Goal: Transaction & Acquisition: Purchase product/service

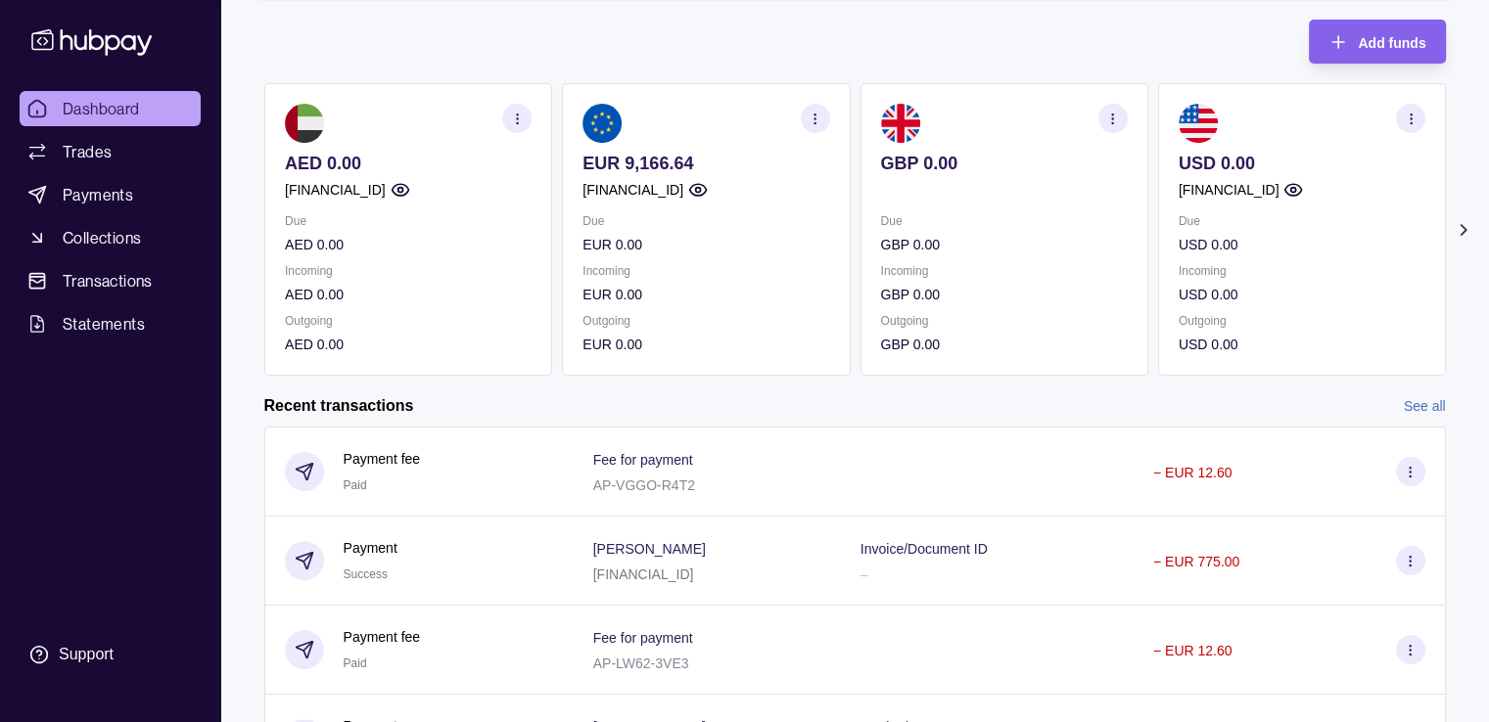
scroll to position [235, 0]
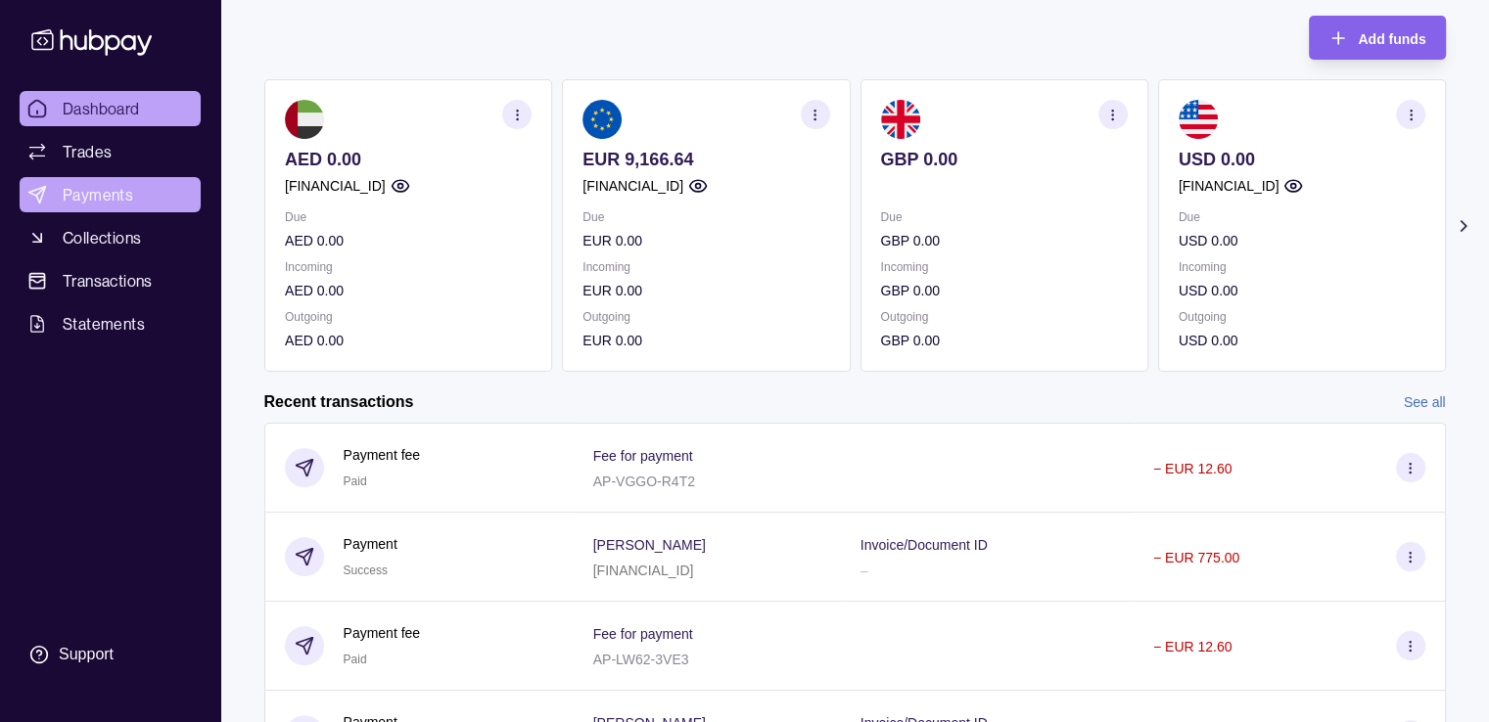
click at [149, 181] on link "Payments" at bounding box center [110, 194] width 181 height 35
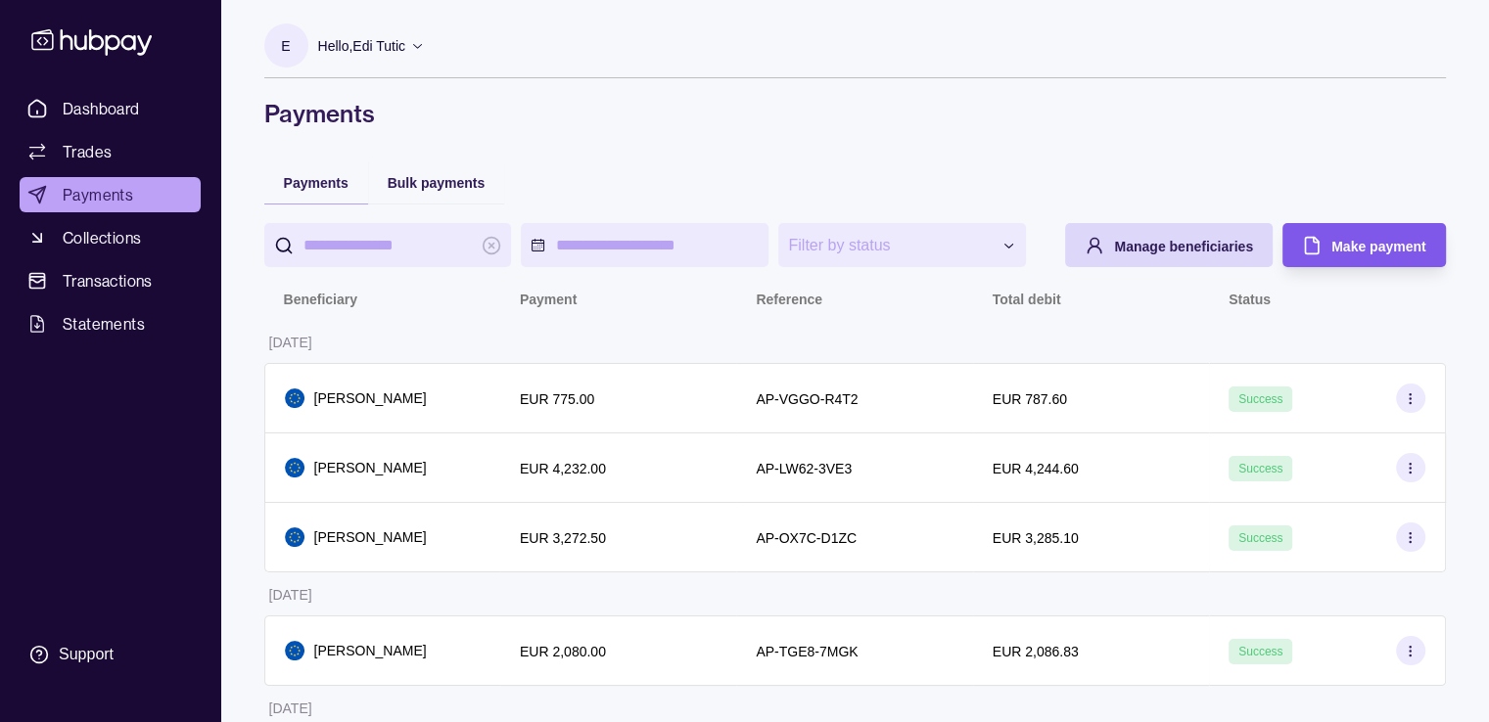
click at [1351, 239] on span "Make payment" at bounding box center [1378, 247] width 94 height 16
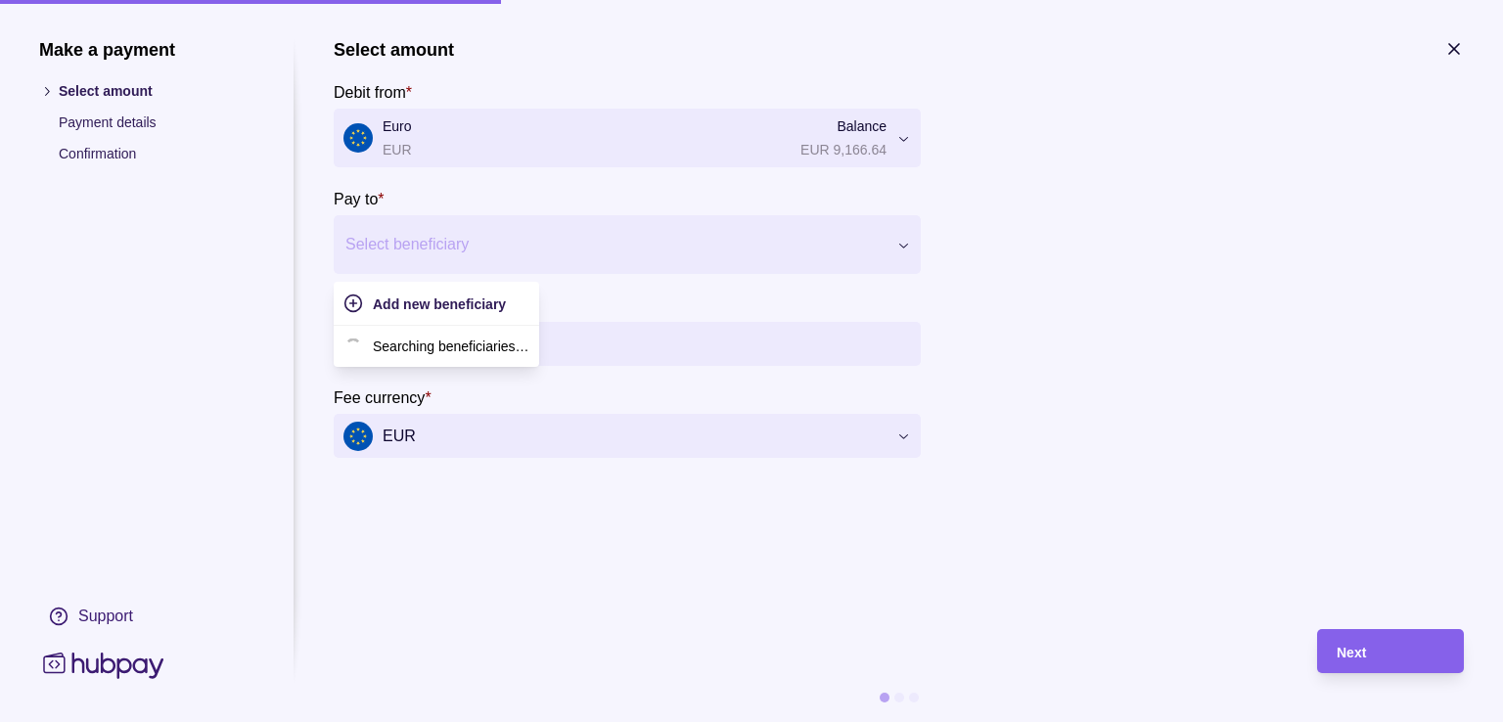
click at [439, 248] on div at bounding box center [615, 244] width 539 height 27
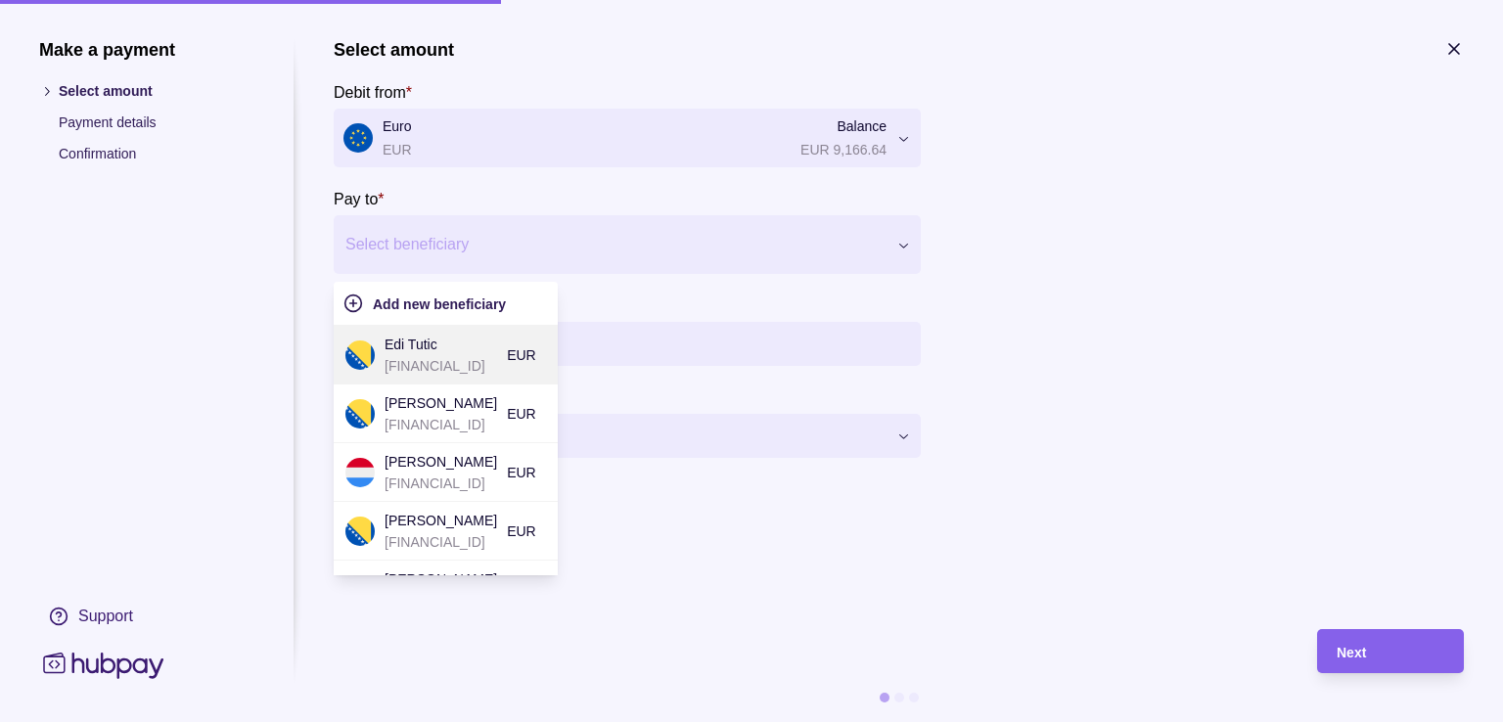
click at [485, 348] on p "Edi Tutic" at bounding box center [441, 345] width 113 height 22
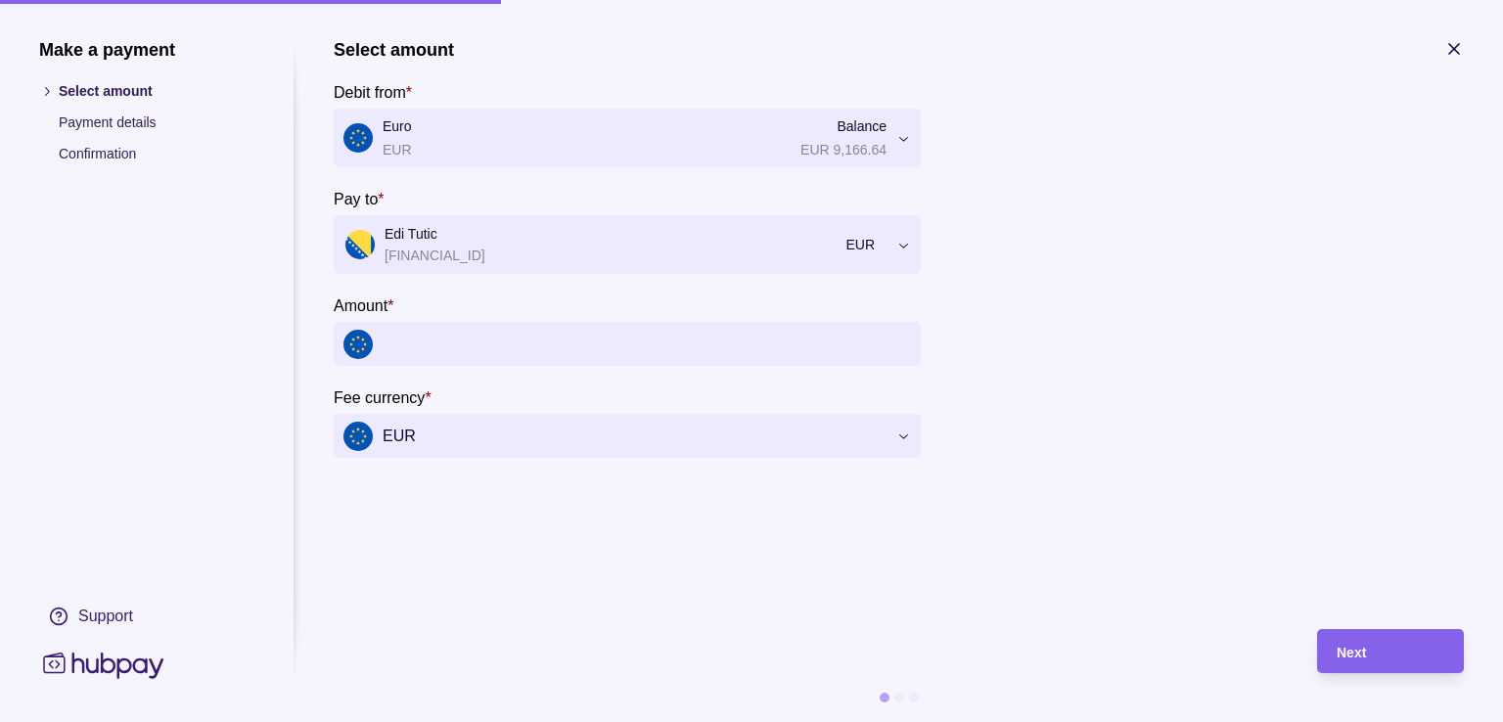
click at [485, 348] on input "Amount *" at bounding box center [647, 344] width 529 height 44
click at [515, 359] on input "Amount *" at bounding box center [647, 344] width 529 height 44
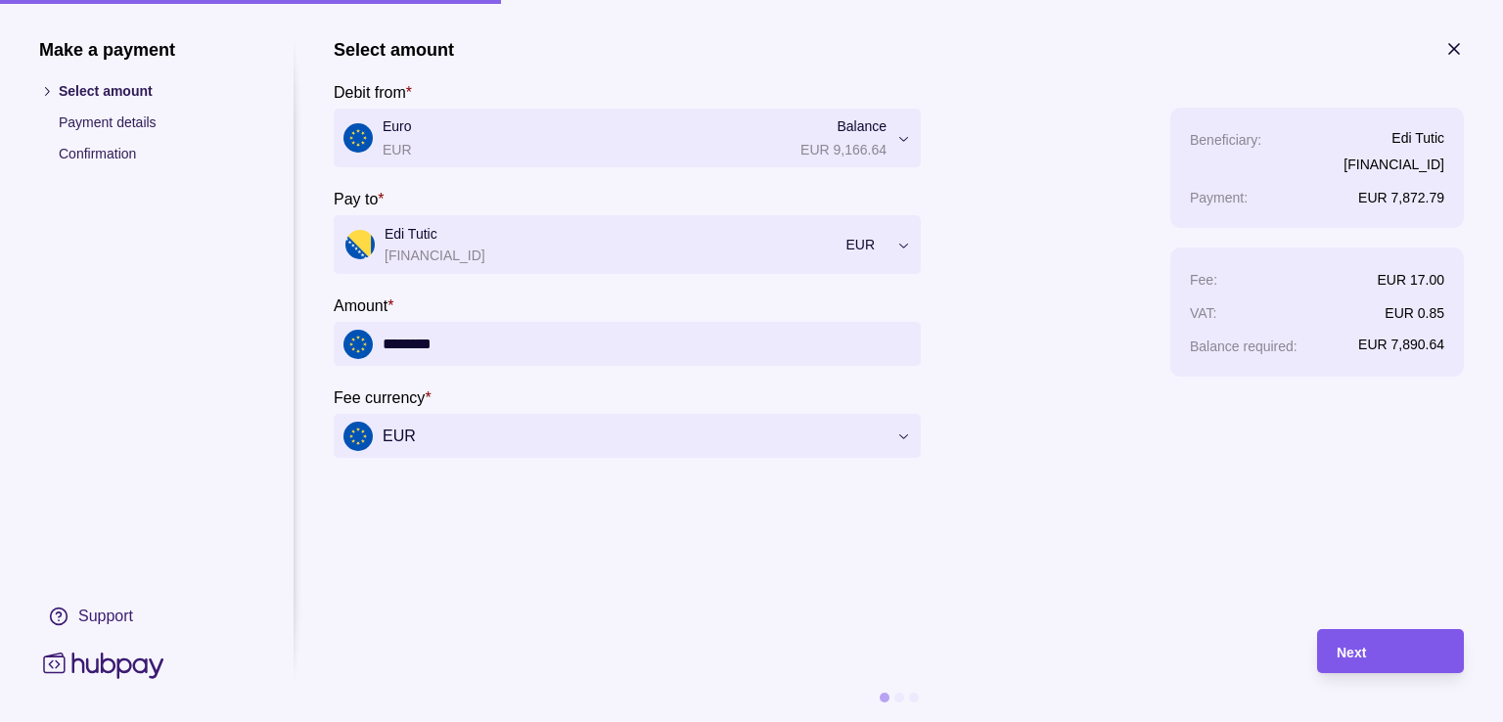
type input "********"
click at [1341, 637] on div "Next" at bounding box center [1376, 651] width 137 height 44
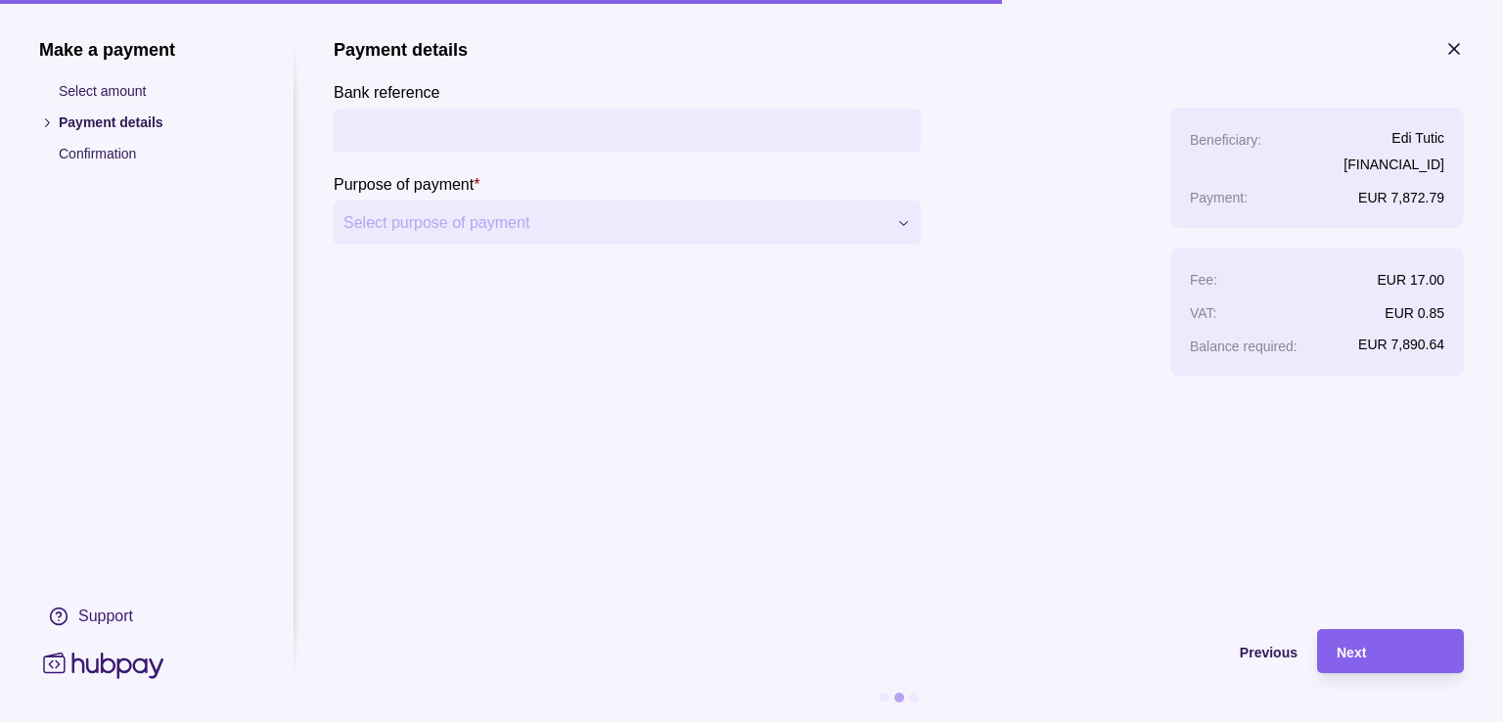
click at [501, 126] on input "Bank reference" at bounding box center [628, 131] width 568 height 44
click at [405, 348] on div "**********" at bounding box center [627, 208] width 587 height 338
click at [369, 115] on input "Bank reference" at bounding box center [628, 131] width 568 height 44
paste input "**********"
type input "**********"
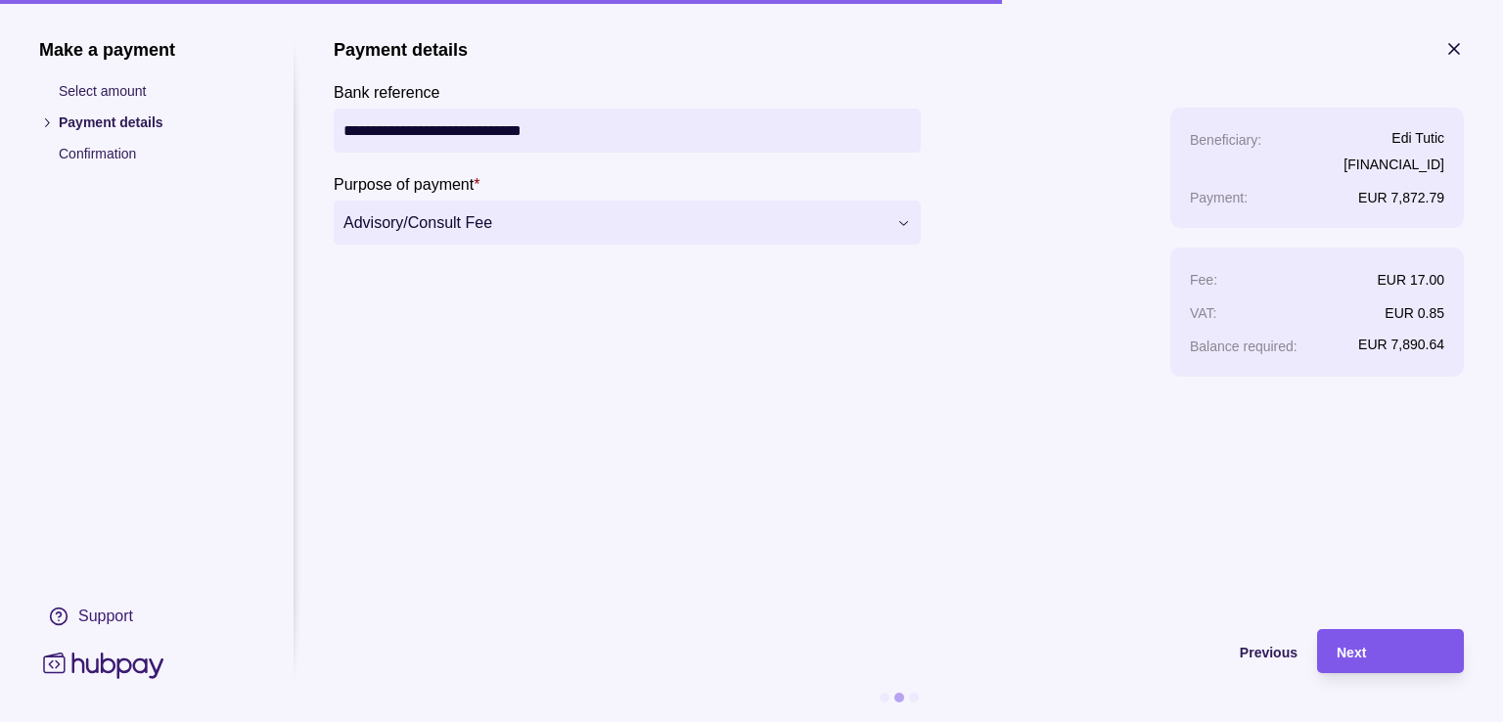
click at [1342, 651] on span "Next" at bounding box center [1351, 653] width 29 height 16
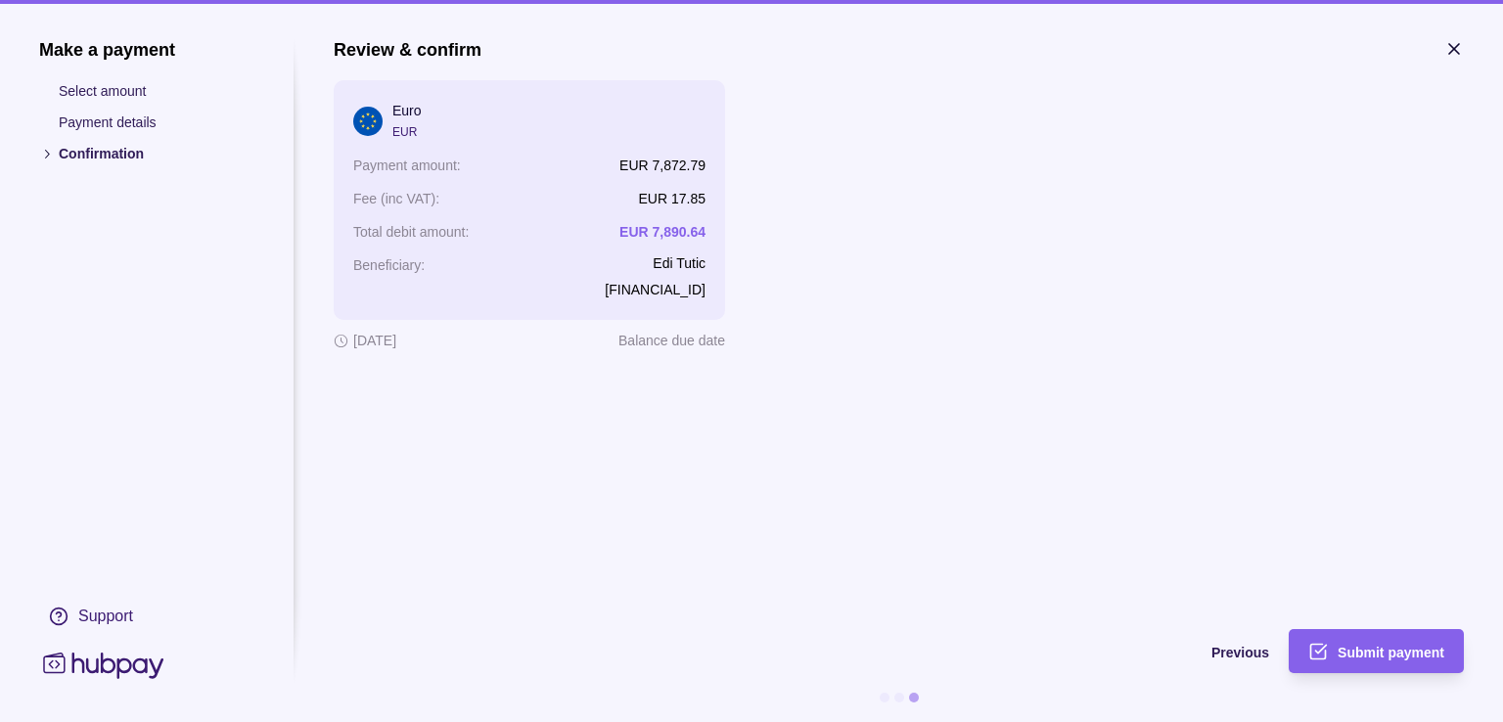
click at [955, 586] on div "Review & confirm Euro EUR Payment amount : EUR 7,872.79 Fee (inc VAT) : EUR 17.…" at bounding box center [899, 324] width 1131 height 571
click at [1268, 307] on div "Review & confirm Euro EUR Payment amount : EUR 7,872.79 Fee (inc VAT) : EUR 17.…" at bounding box center [899, 324] width 1131 height 571
click at [1268, 477] on div "Review & confirm Euro EUR Payment amount : EUR 7,872.79 Fee (inc VAT) : EUR 17.…" at bounding box center [899, 324] width 1131 height 571
click at [1353, 650] on span "Submit payment" at bounding box center [1391, 653] width 107 height 16
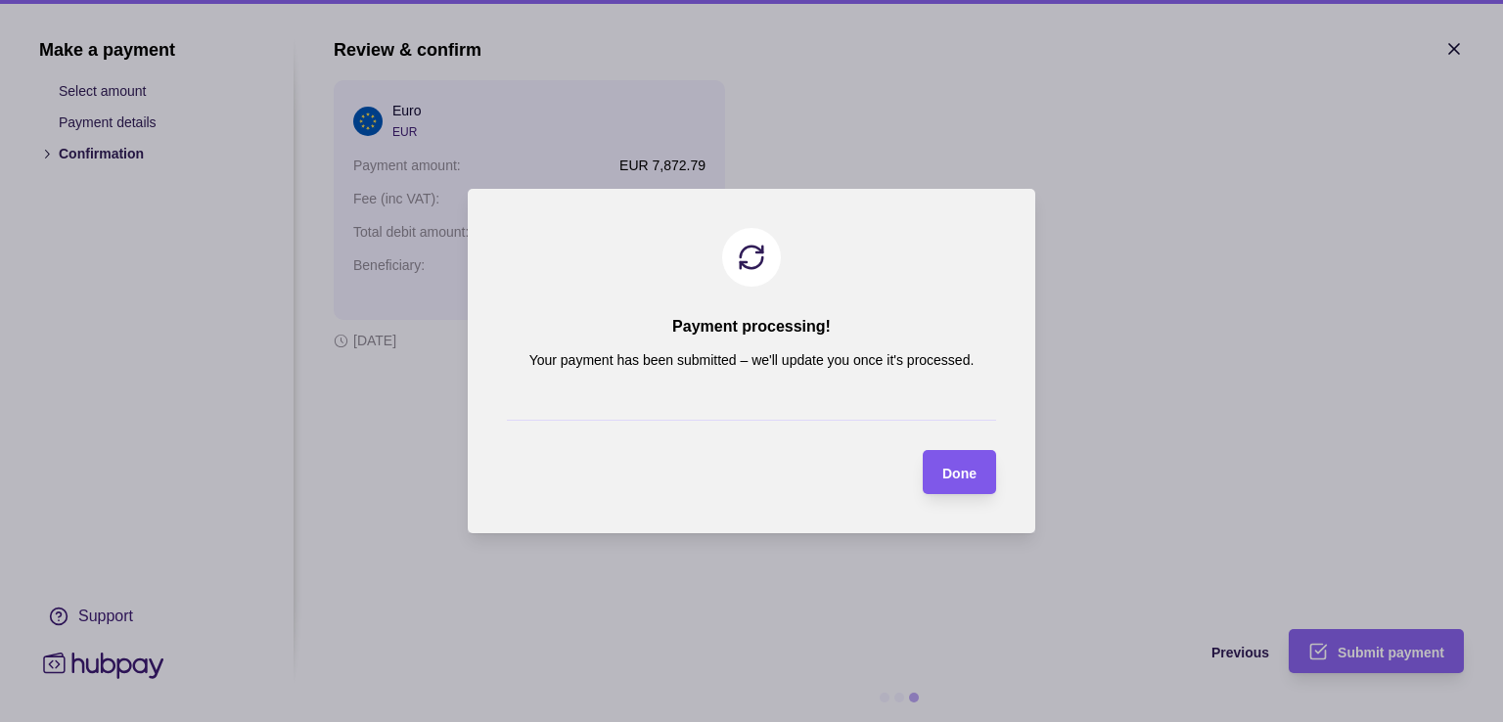
click at [947, 455] on div "Done" at bounding box center [945, 472] width 64 height 44
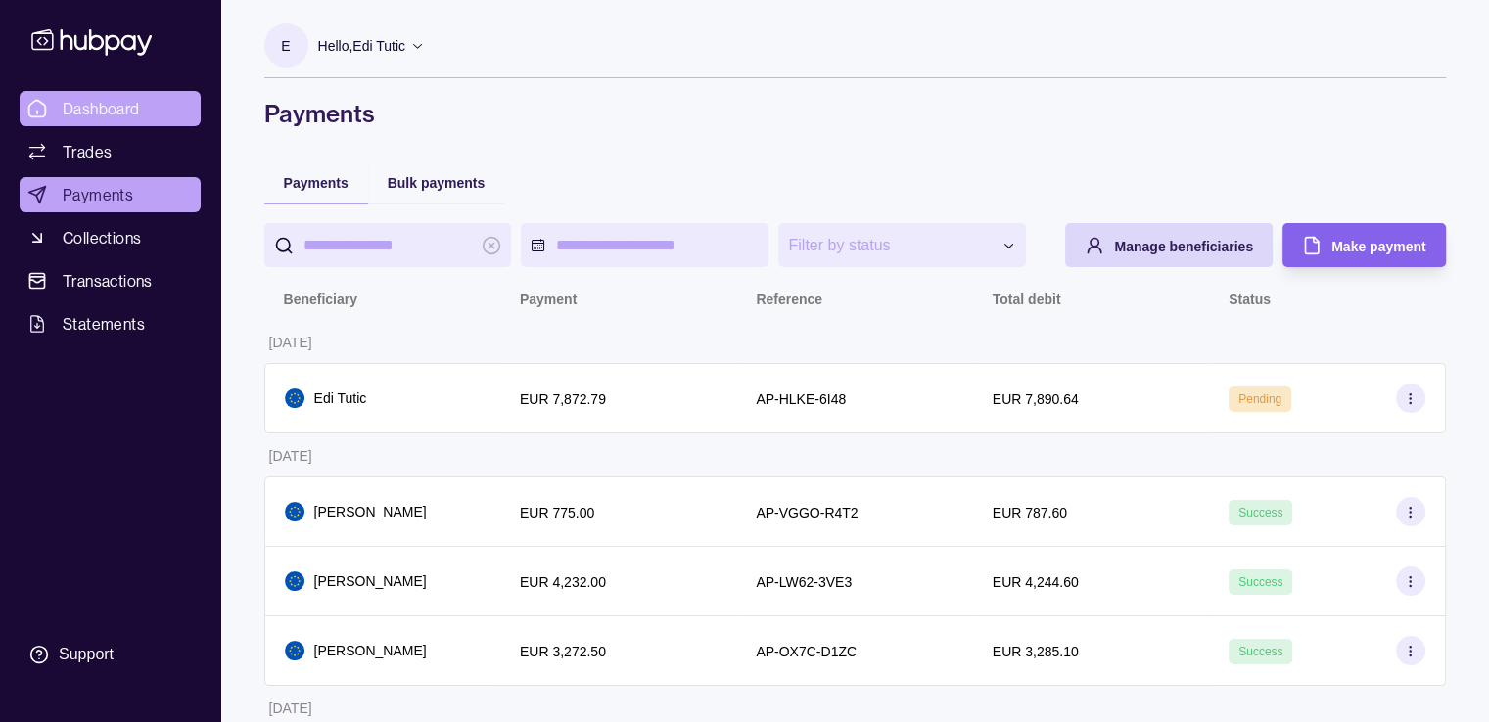
click at [146, 108] on link "Dashboard" at bounding box center [110, 108] width 181 height 35
